Goal: Find specific page/section: Find specific page/section

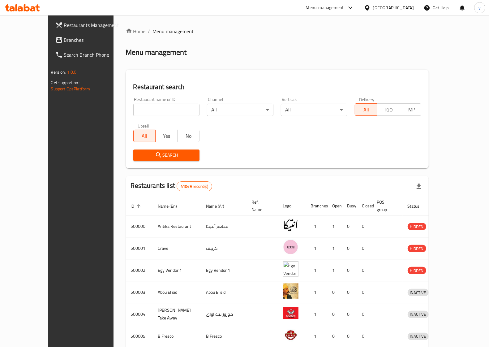
click at [404, 8] on div "[GEOGRAPHIC_DATA]" at bounding box center [393, 7] width 41 height 7
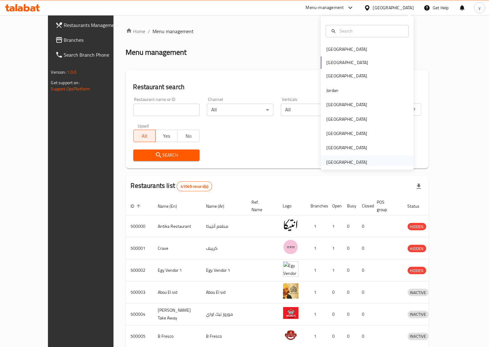
click at [355, 164] on div "[GEOGRAPHIC_DATA]" at bounding box center [346, 162] width 41 height 7
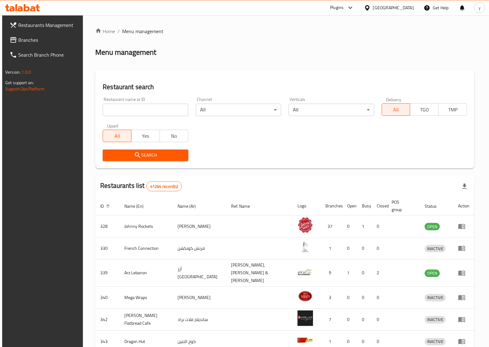
click at [159, 110] on input "search" at bounding box center [145, 110] width 85 height 12
paste input "760462"
type input "760462"
click at [177, 156] on span "Search" at bounding box center [145, 155] width 75 height 8
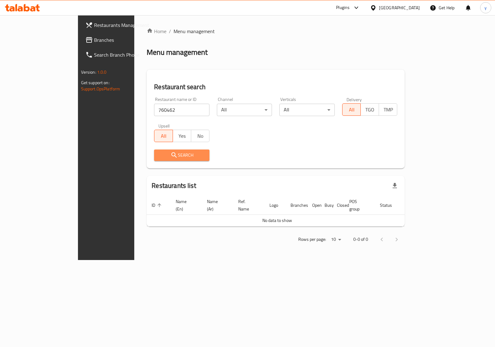
click at [184, 156] on span "Search" at bounding box center [181, 155] width 45 height 8
click at [178, 110] on input "760462" at bounding box center [181, 110] width 55 height 12
click at [80, 46] on link "Branches" at bounding box center [120, 39] width 80 height 15
